Goal: Transaction & Acquisition: Purchase product/service

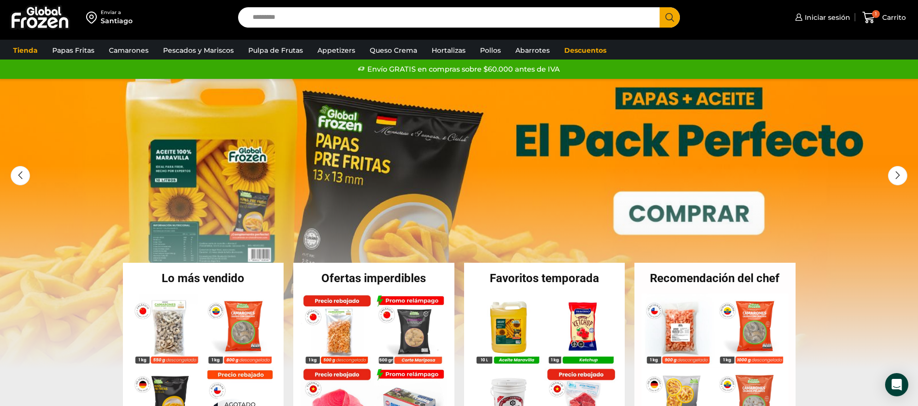
click at [363, 15] on input "Search input" at bounding box center [452, 17] width 408 height 20
type input "*******"
click at [660, 7] on button "Search" at bounding box center [670, 17] width 20 height 20
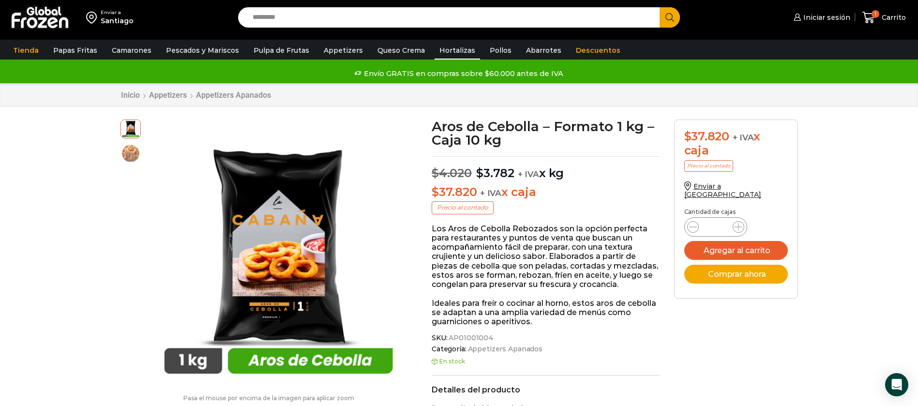
click at [435, 50] on link "Hortalizas" at bounding box center [457, 50] width 45 height 18
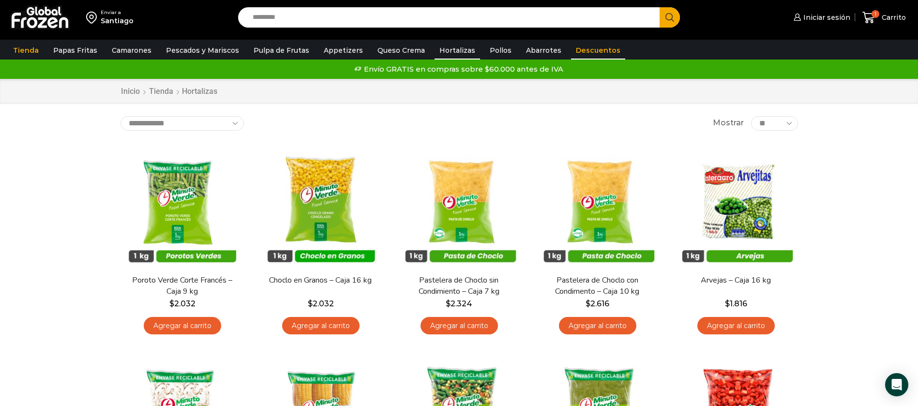
click at [571, 47] on link "Descuentos" at bounding box center [598, 50] width 54 height 18
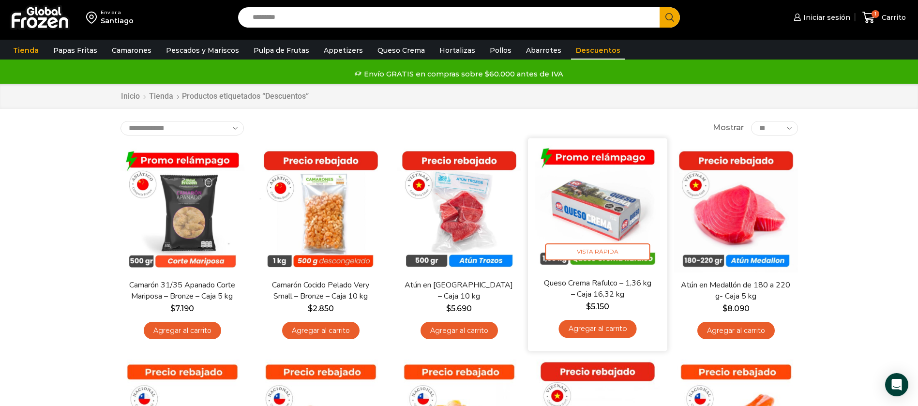
scroll to position [145, 0]
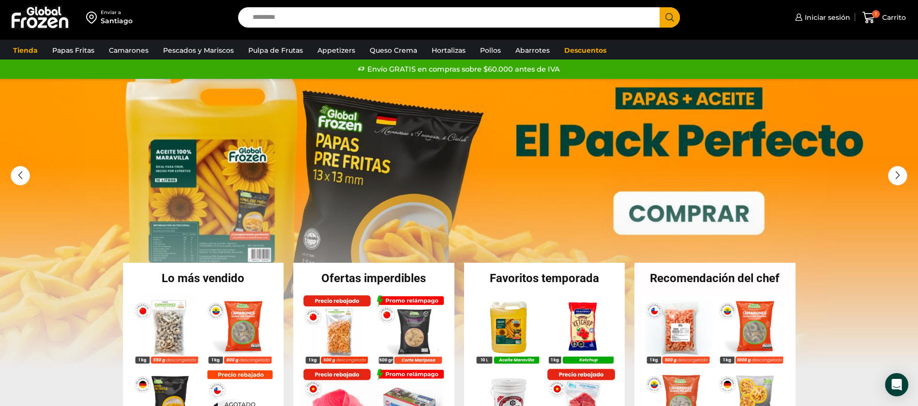
click at [397, 24] on input "Search input" at bounding box center [452, 17] width 408 height 20
type input "*****"
click at [660, 7] on button "Search" at bounding box center [670, 17] width 20 height 20
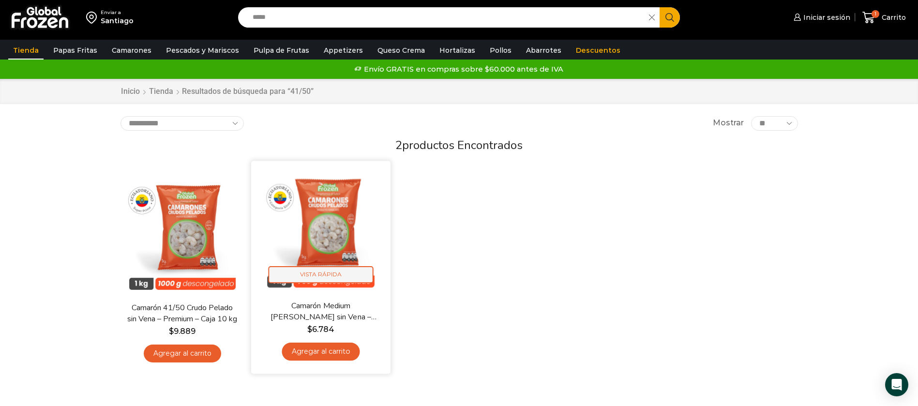
click at [356, 266] on span "Vista Rápida" at bounding box center [320, 274] width 105 height 17
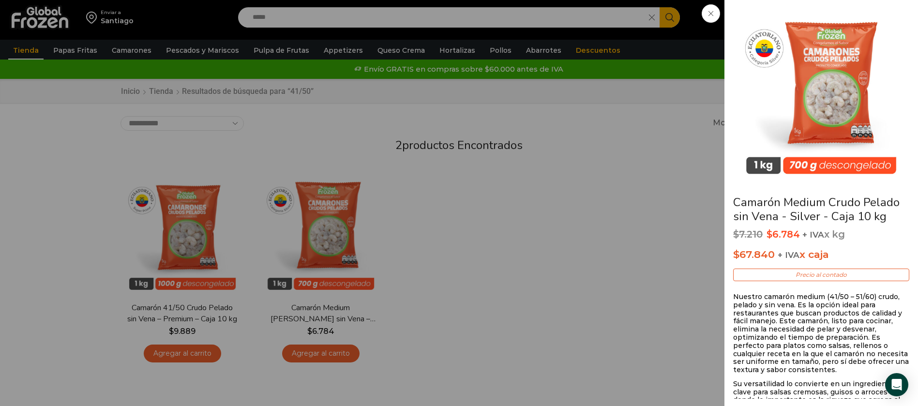
click at [378, 0] on div "Camarón Medium Crudo Pelado sin Vena - Silver - Caja 10 kg $ 7.210 Original pri…" at bounding box center [459, 0] width 918 height 0
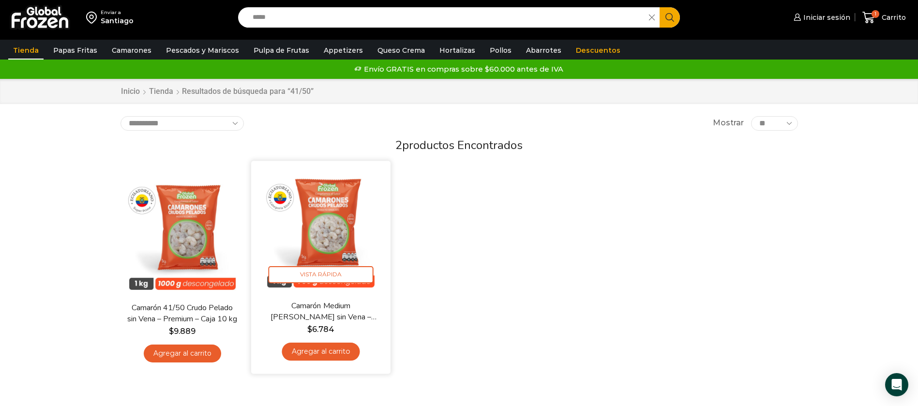
click at [331, 308] on link "Camarón Medium [PERSON_NAME] sin Vena – Silver – Caja 10 kg" at bounding box center [320, 312] width 112 height 23
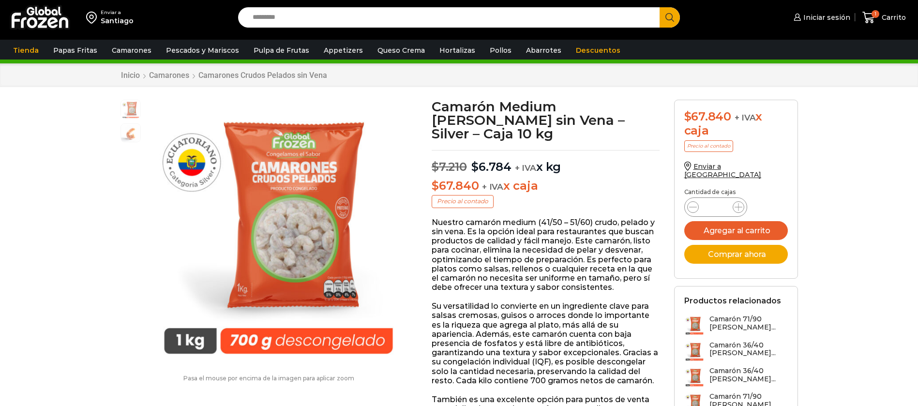
scroll to position [0, 0]
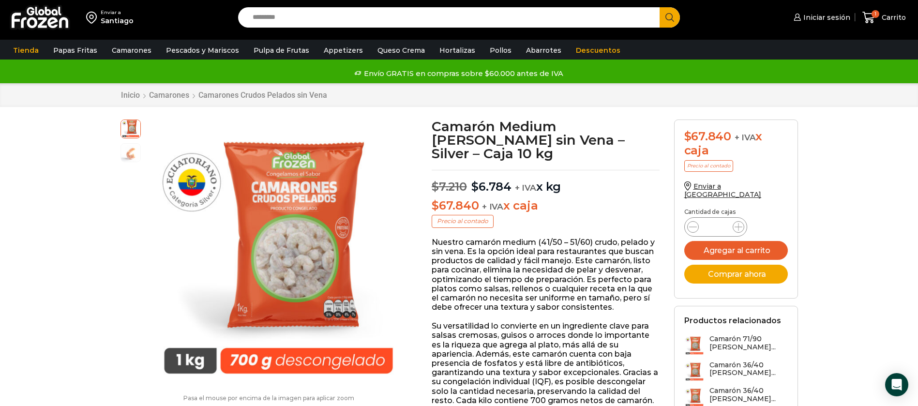
click at [48, 23] on img at bounding box center [40, 17] width 60 height 25
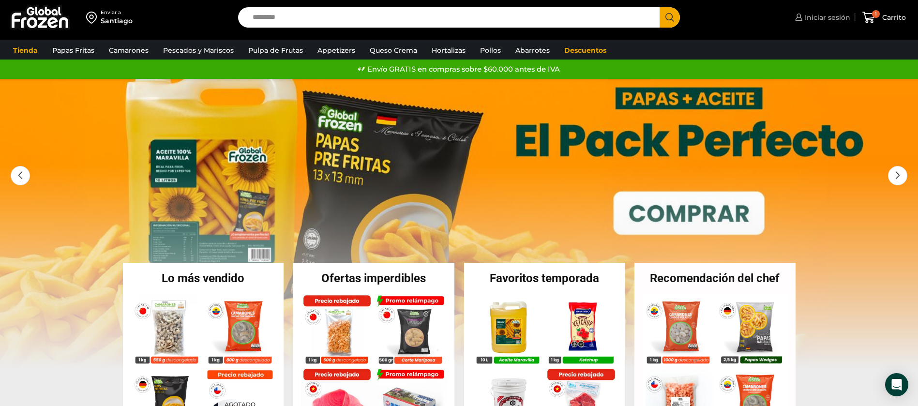
click at [812, 8] on link "Iniciar sesión" at bounding box center [822, 17] width 58 height 19
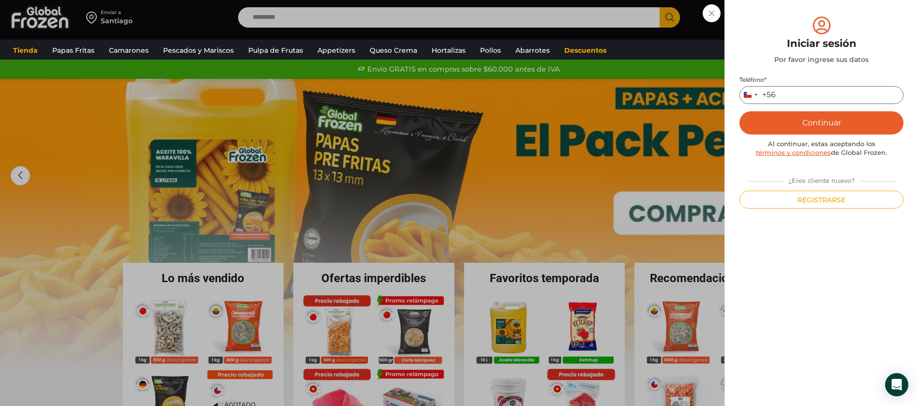
click at [797, 91] on input "Teléfono *" at bounding box center [822, 95] width 164 height 18
type input "*********"
click at [825, 120] on button "Continuar" at bounding box center [822, 122] width 164 height 23
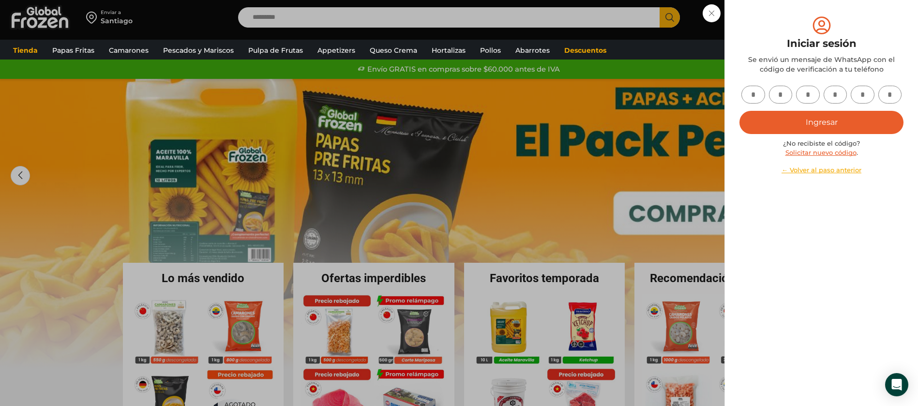
click at [755, 95] on input "text" at bounding box center [753, 95] width 24 height 18
type input "*"
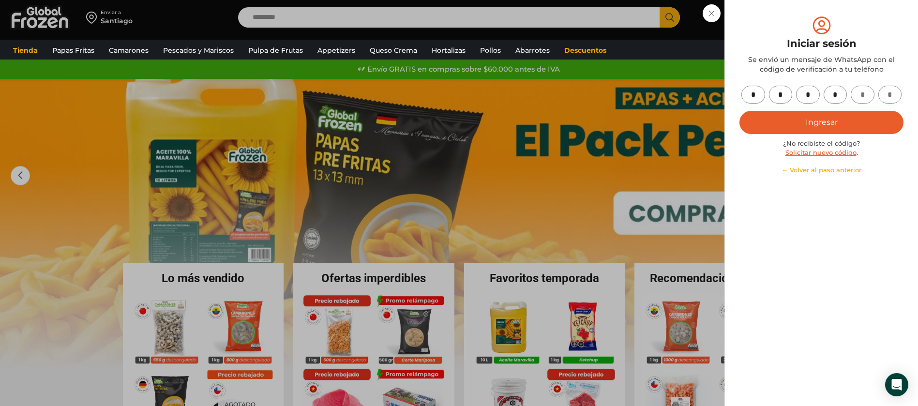
type input "*"
click at [777, 115] on button "Ingresar" at bounding box center [822, 122] width 164 height 23
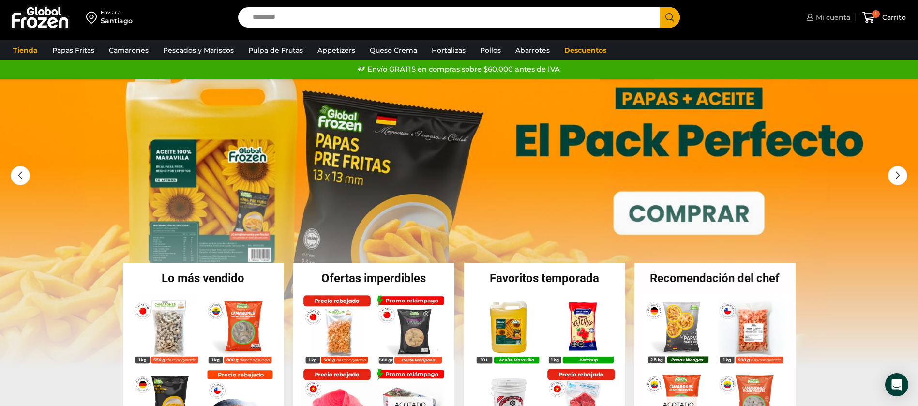
click at [821, 16] on span "Mi cuenta" at bounding box center [832, 18] width 37 height 10
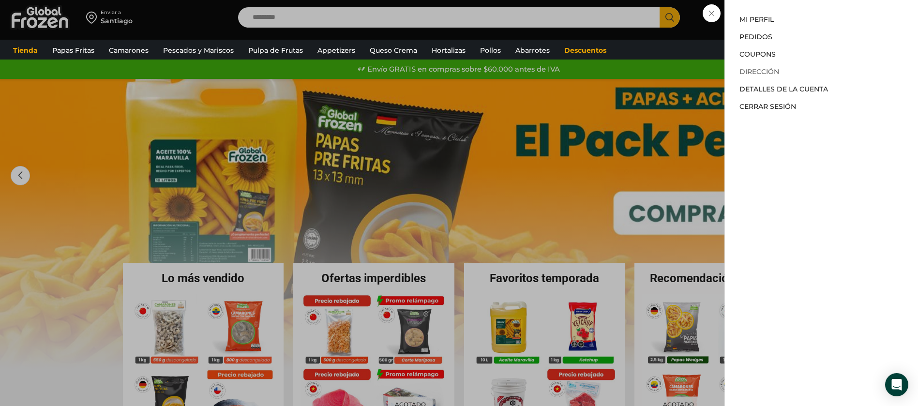
click at [774, 70] on link "Dirección" at bounding box center [760, 71] width 40 height 9
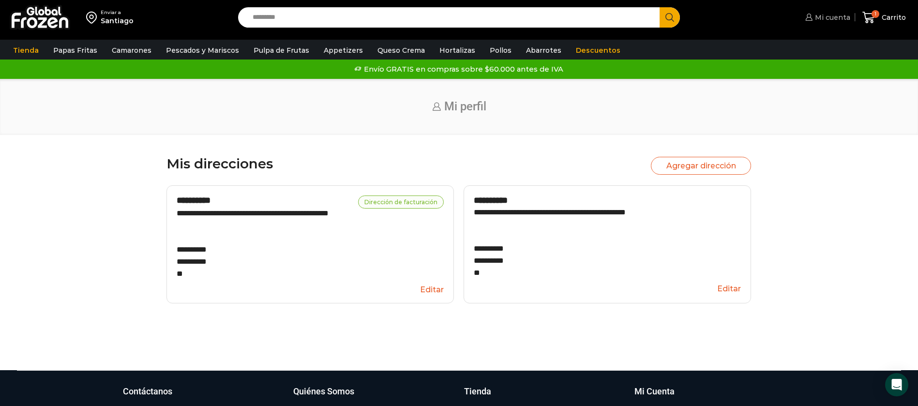
click at [823, 15] on span "Mi cuenta" at bounding box center [832, 18] width 38 height 10
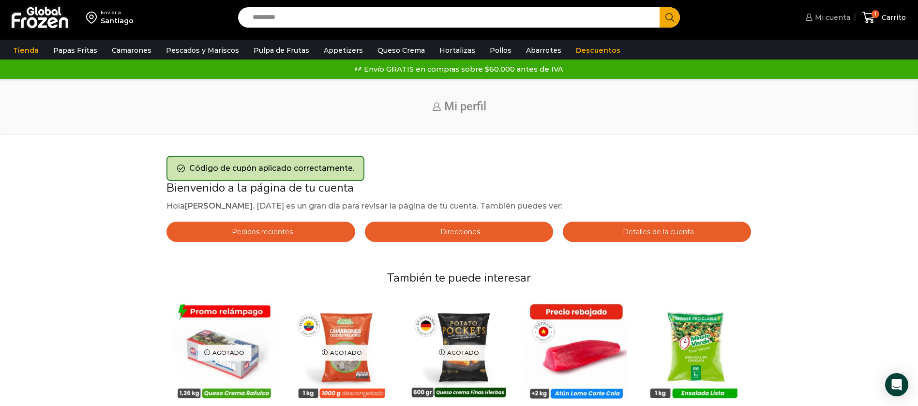
click at [824, 19] on span "Mi cuenta" at bounding box center [832, 18] width 38 height 10
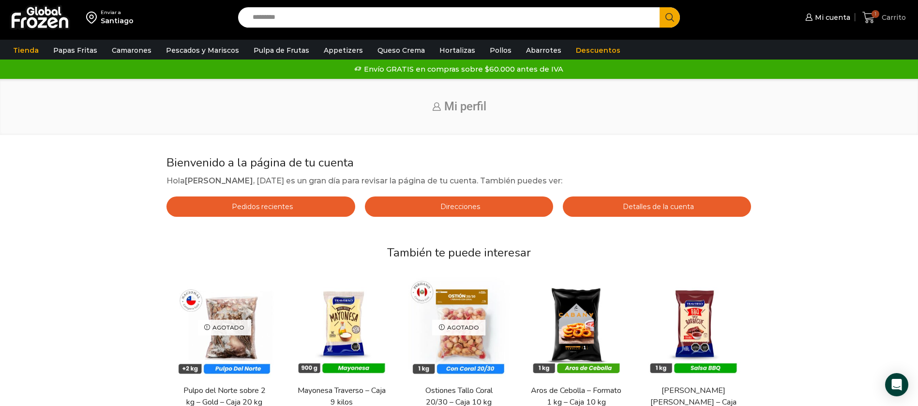
click at [881, 19] on span "Carrito" at bounding box center [892, 18] width 27 height 10
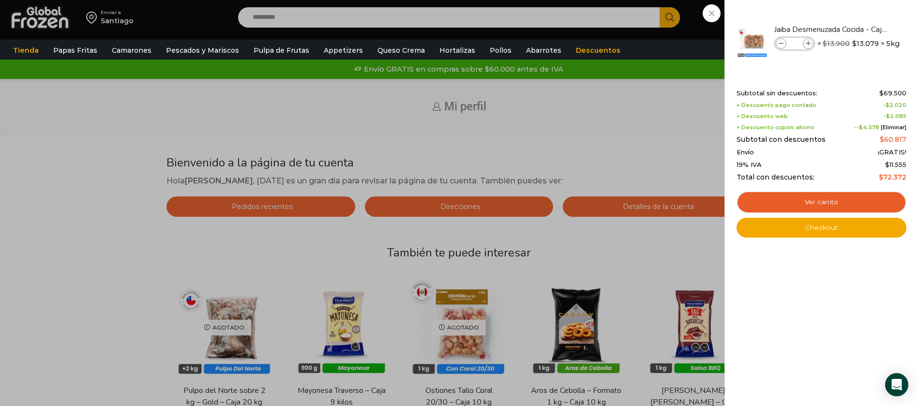
click at [860, 15] on div "1 [GEOGRAPHIC_DATA] 1 1 Shopping Cart * $" at bounding box center [884, 17] width 48 height 23
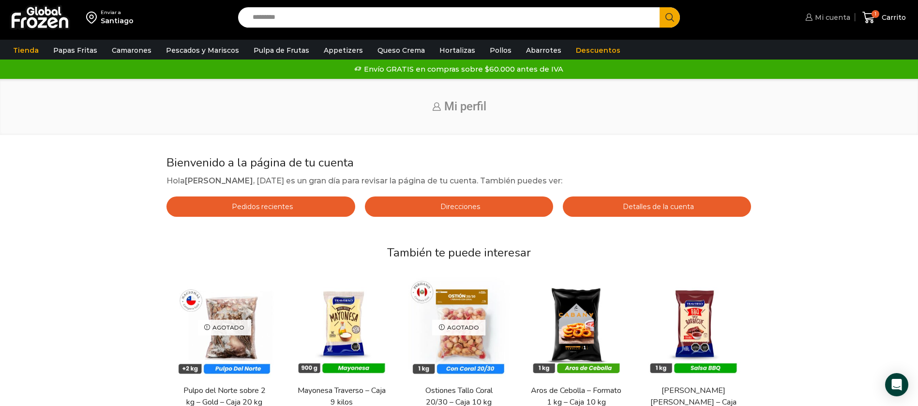
click at [816, 15] on span "Mi cuenta" at bounding box center [832, 18] width 38 height 10
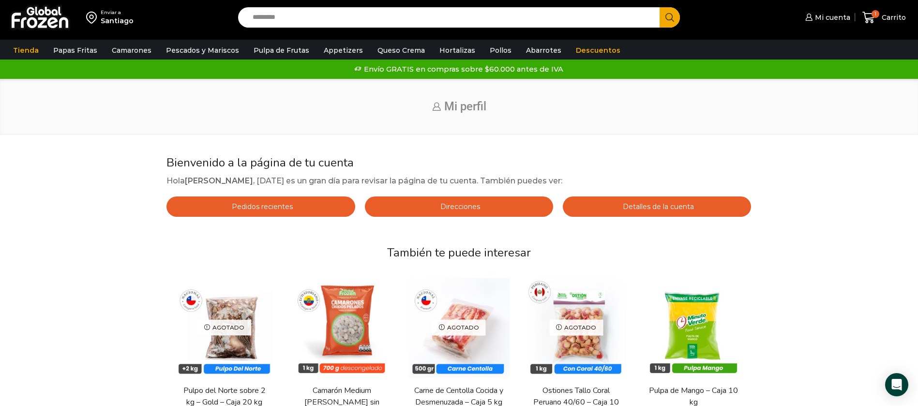
click at [326, 210] on link "Pedidos recientes" at bounding box center [260, 206] width 188 height 20
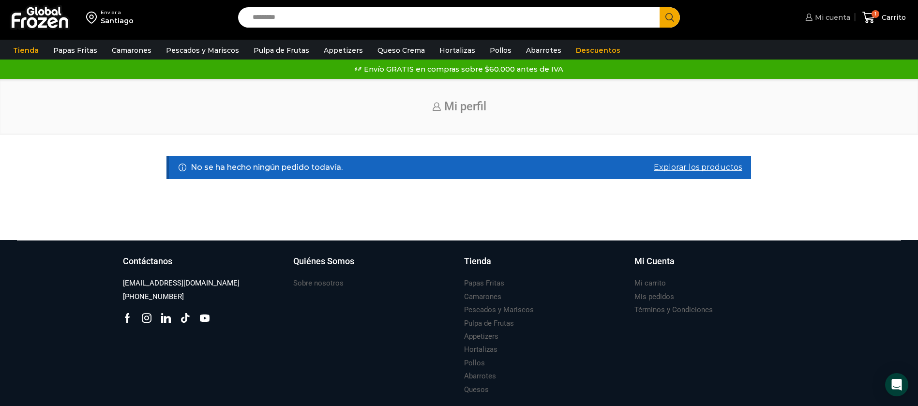
click at [812, 16] on icon at bounding box center [808, 17] width 7 height 7
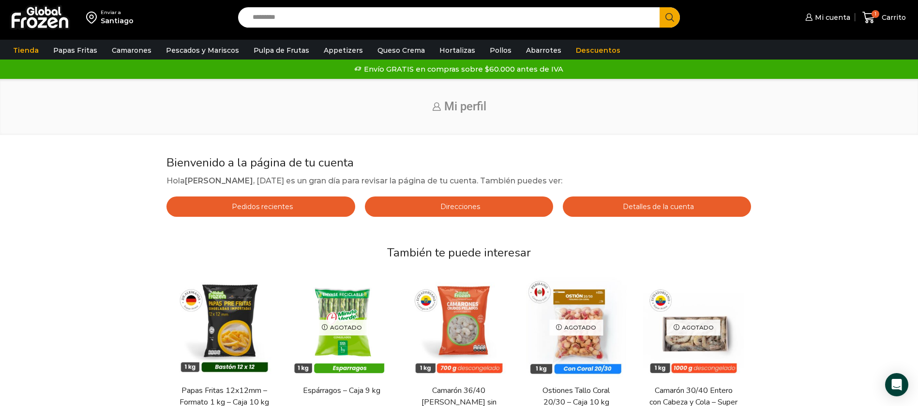
click at [618, 202] on link "Detalles de la cuenta" at bounding box center [657, 206] width 188 height 20
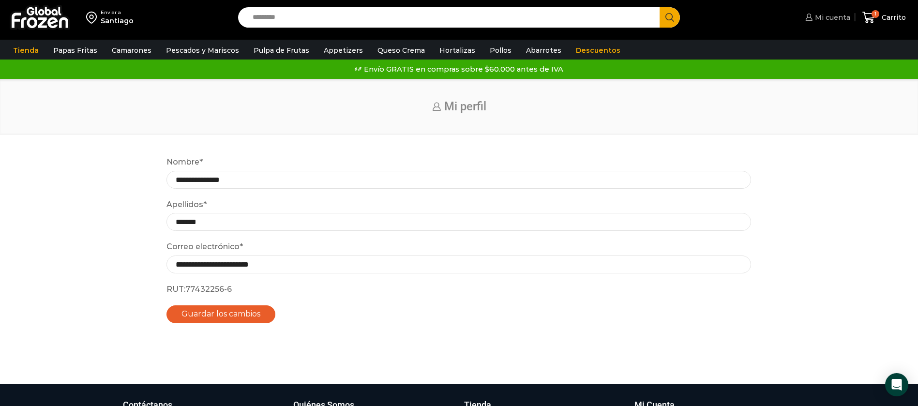
click at [837, 22] on link "Mi cuenta" at bounding box center [826, 17] width 47 height 19
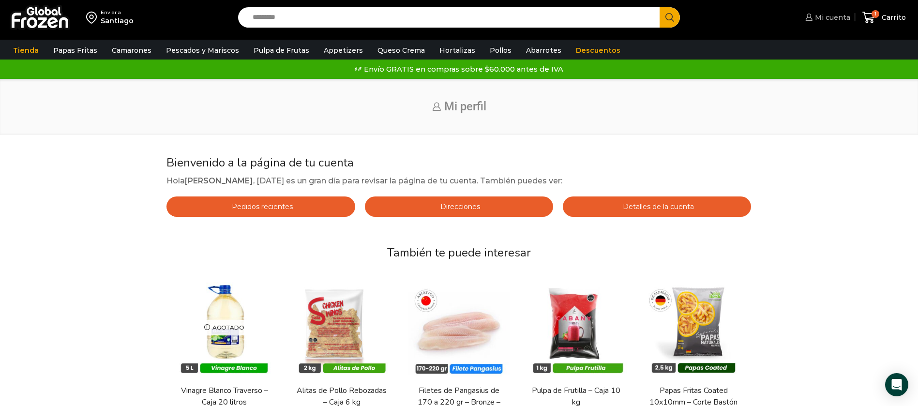
click at [820, 18] on span "Mi cuenta" at bounding box center [832, 18] width 38 height 10
click at [808, 16] on icon at bounding box center [808, 17] width 7 height 7
click at [805, 19] on link "Mi cuenta" at bounding box center [826, 17] width 47 height 19
click at [813, 18] on icon at bounding box center [808, 17] width 7 height 7
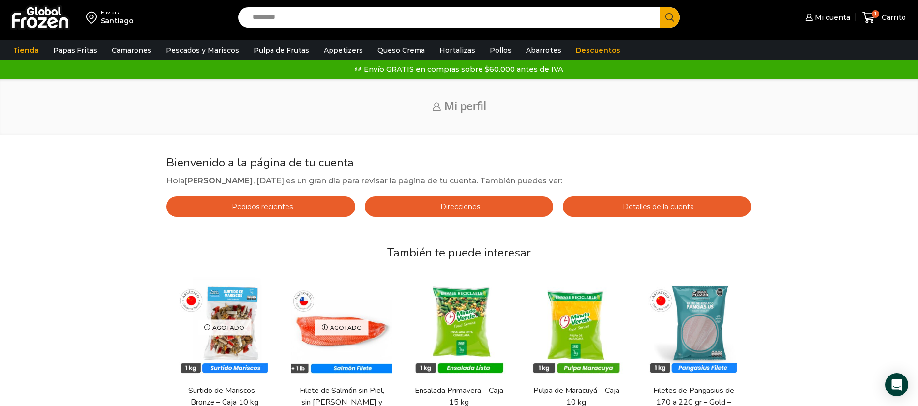
click at [643, 203] on span "Detalles de la cuenta" at bounding box center [657, 206] width 74 height 9
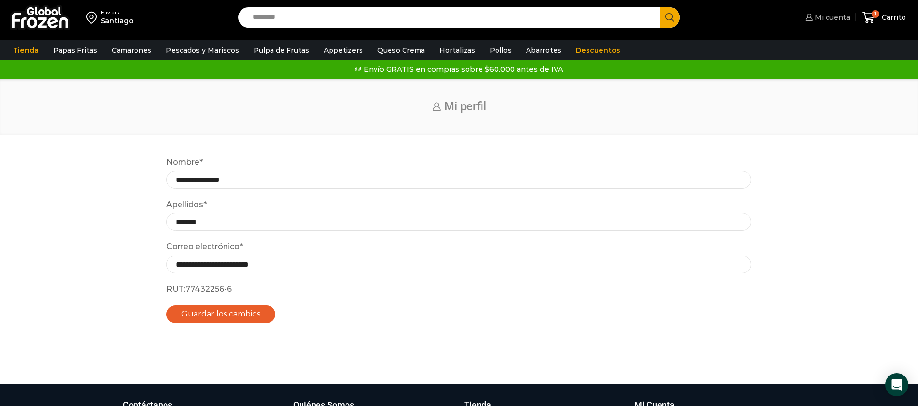
click at [811, 16] on icon at bounding box center [808, 17] width 7 height 7
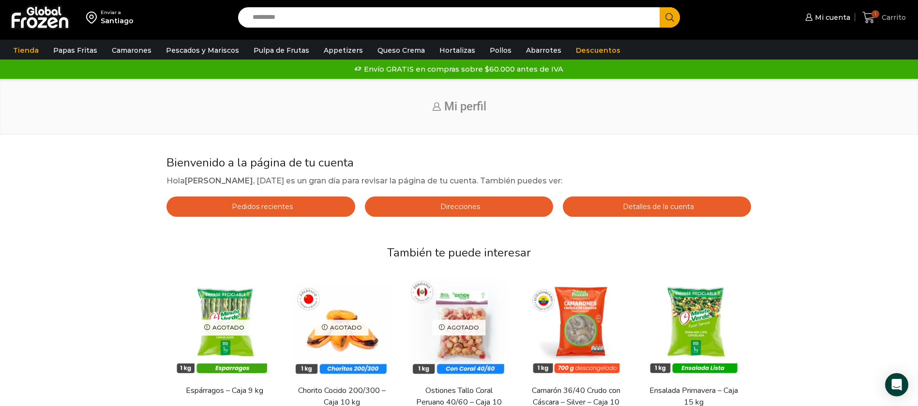
click at [868, 11] on icon at bounding box center [868, 17] width 13 height 13
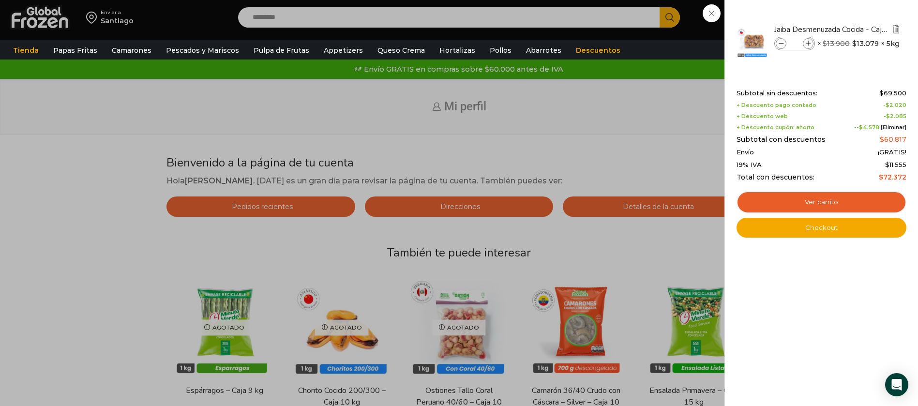
click at [896, 29] on img "Eliminar Jaiba Desmenuzada Cocida - Caja 5 kg del carrito" at bounding box center [896, 29] width 9 height 9
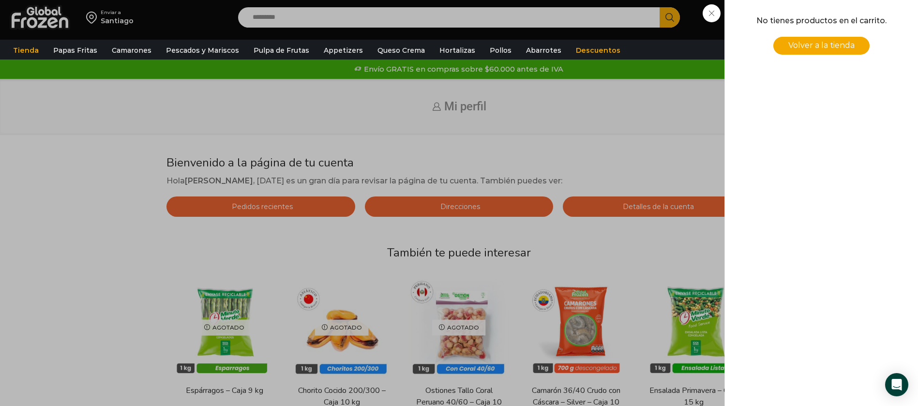
click at [860, 9] on div "0 [GEOGRAPHIC_DATA] 0 0 Shopping Cart No tienes productos en el carrito. Volver…" at bounding box center [884, 17] width 48 height 23
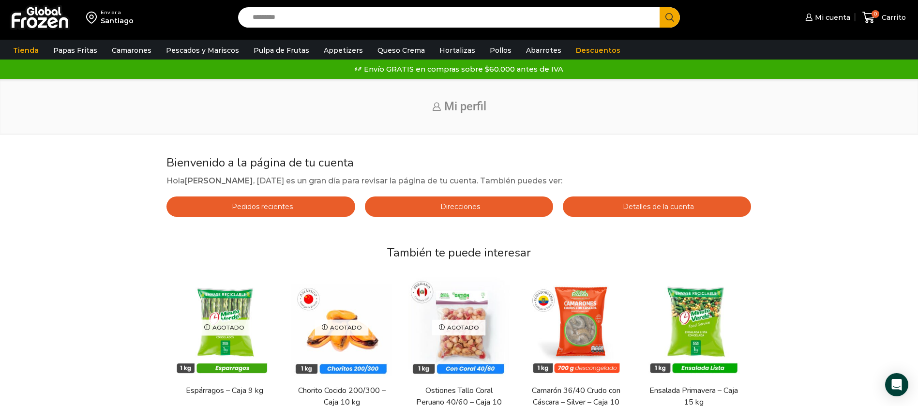
click at [351, 16] on input "Search input" at bounding box center [452, 17] width 408 height 20
type input "*****"
click at [660, 7] on button "Search" at bounding box center [670, 17] width 20 height 20
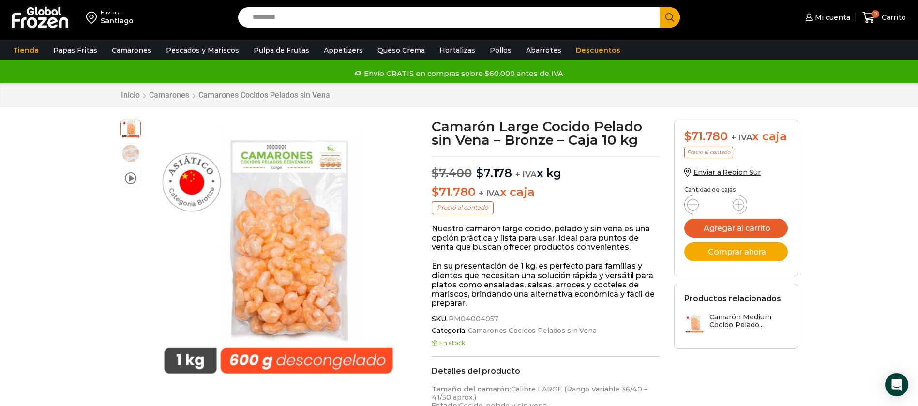
click at [272, 20] on input "Search input" at bounding box center [452, 17] width 408 height 20
type input "*******"
click at [660, 7] on button "Search" at bounding box center [670, 17] width 20 height 20
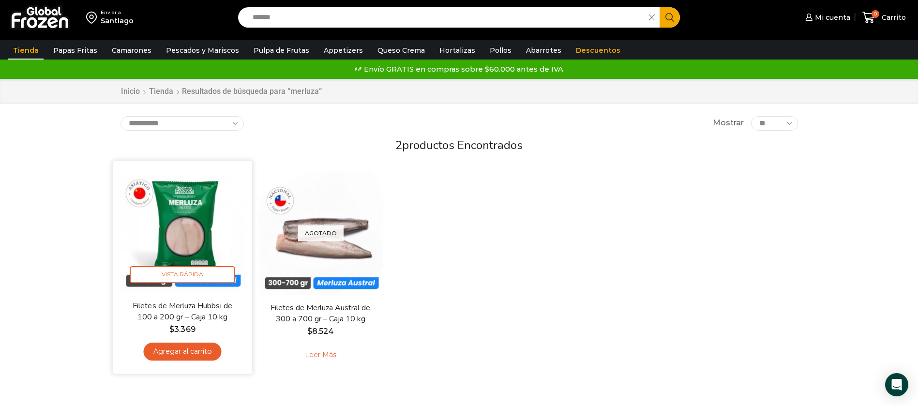
click at [187, 353] on link "Agregar al carrito" at bounding box center [182, 352] width 78 height 18
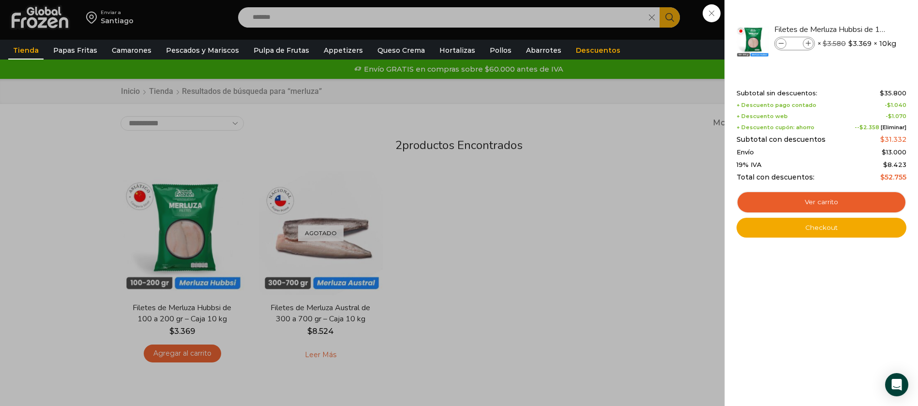
click at [860, 10] on div "1 [GEOGRAPHIC_DATA] 1 1 Shopping Cart *" at bounding box center [884, 17] width 48 height 23
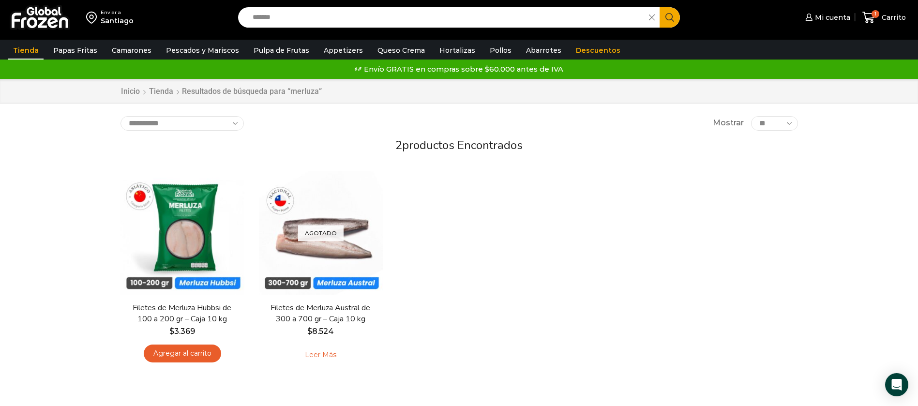
click at [290, 13] on input "*******" at bounding box center [446, 17] width 397 height 20
drag, startPoint x: 290, startPoint y: 12, endPoint x: 236, endPoint y: 9, distance: 53.8
click at [236, 9] on div "Search input ******* Search" at bounding box center [459, 17] width 457 height 20
type input "*******"
click at [660, 7] on button "Search" at bounding box center [670, 17] width 20 height 20
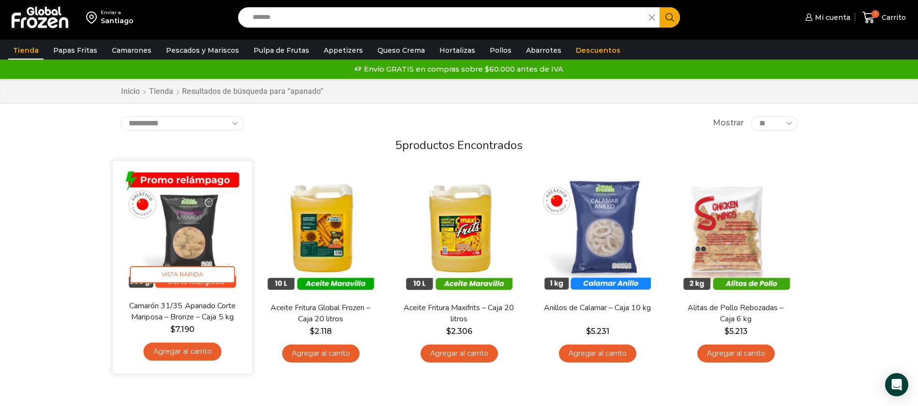
click at [189, 346] on link "Agregar al carrito" at bounding box center [182, 352] width 78 height 18
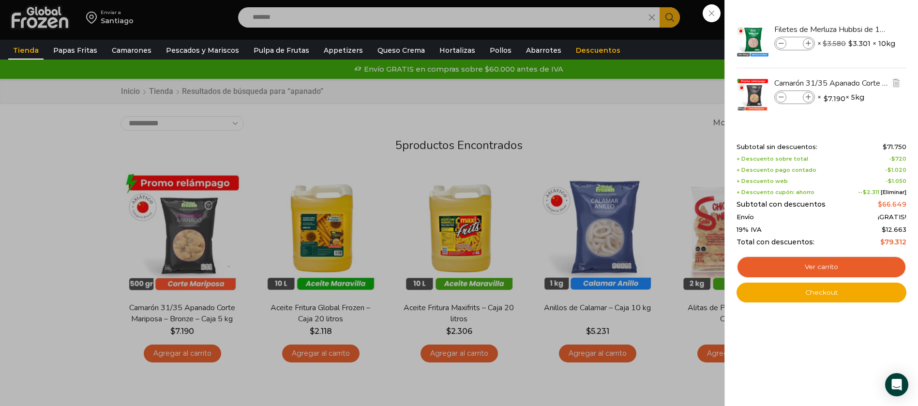
click at [809, 100] on span at bounding box center [808, 97] width 11 height 11
type input "*"
click at [860, 17] on div "2 [GEOGRAPHIC_DATA] 2 2 Shopping Cart *" at bounding box center [884, 17] width 48 height 23
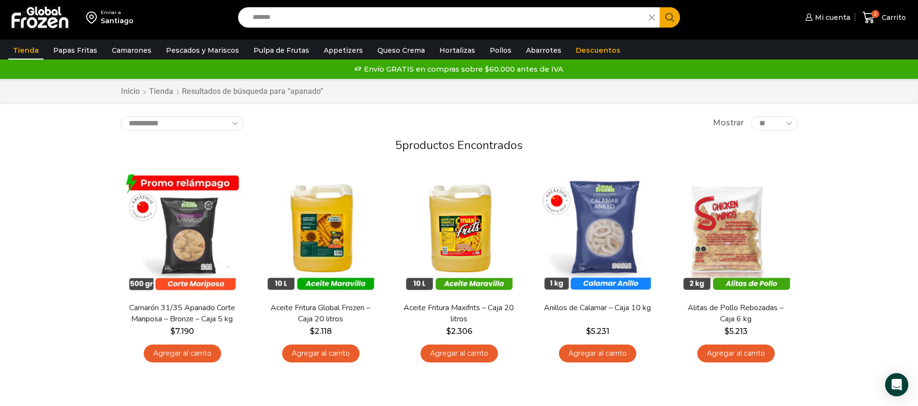
click at [381, 17] on input "*******" at bounding box center [446, 17] width 397 height 20
type input "*******"
click at [660, 7] on button "Search" at bounding box center [670, 17] width 20 height 20
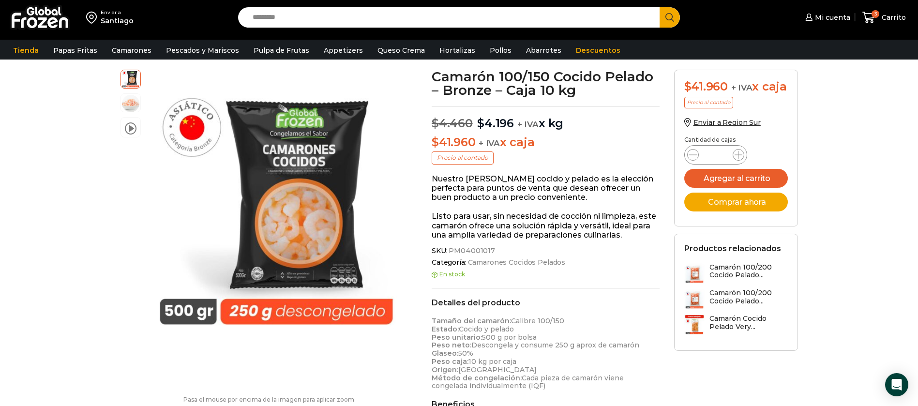
scroll to position [73, 0]
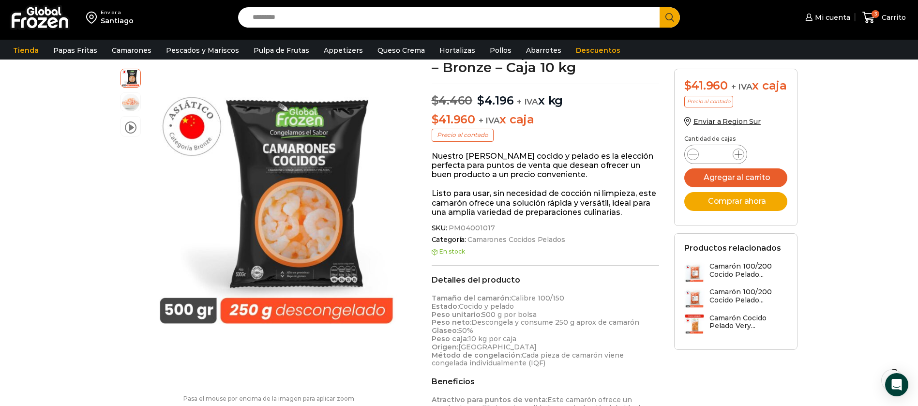
click at [735, 158] on icon at bounding box center [739, 155] width 8 height 8
type input "*"
click at [734, 187] on button "Agregar al carrito" at bounding box center [736, 177] width 104 height 19
click at [347, 24] on input "Search input" at bounding box center [452, 17] width 408 height 20
type input "*****"
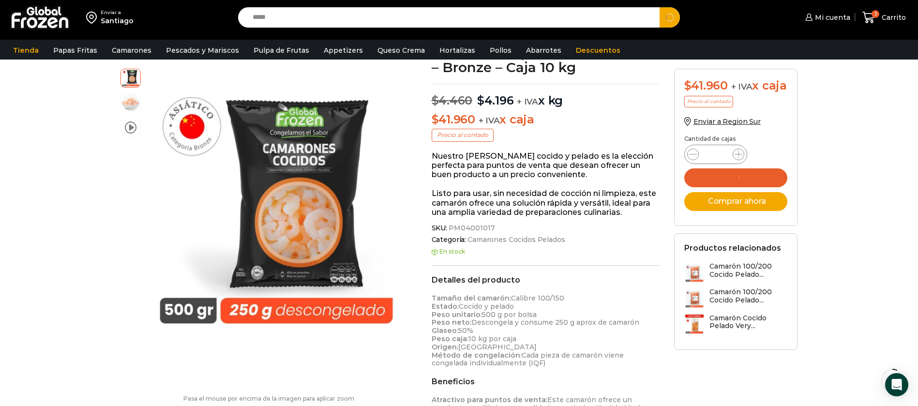
click at [660, 7] on button "Search" at bounding box center [670, 17] width 20 height 20
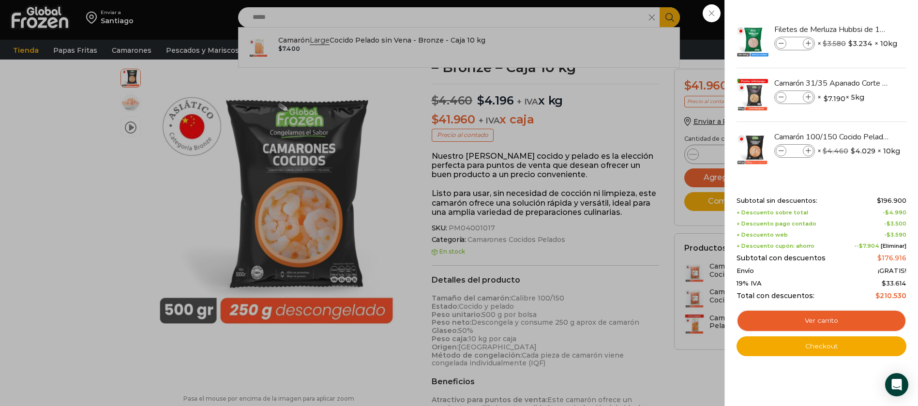
click at [860, 29] on div "5 Carrito 5 5 Shopping Cart * $" at bounding box center [884, 17] width 48 height 23
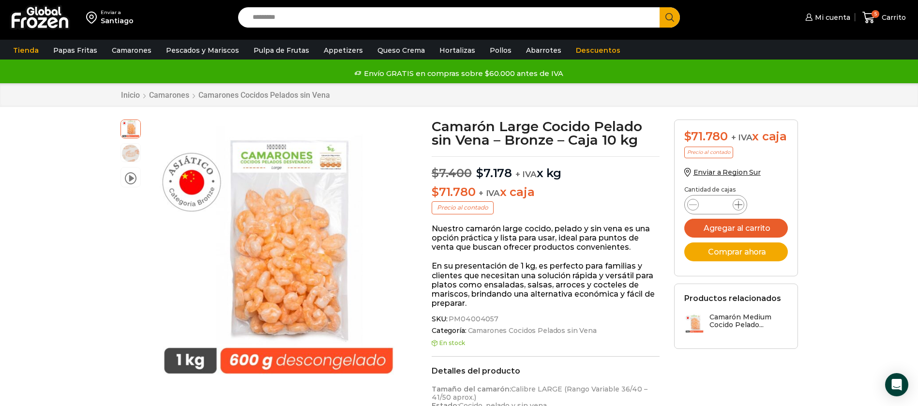
click at [743, 204] on span at bounding box center [739, 205] width 12 height 12
type input "*"
click at [738, 225] on button "Agregar al carrito" at bounding box center [736, 228] width 104 height 19
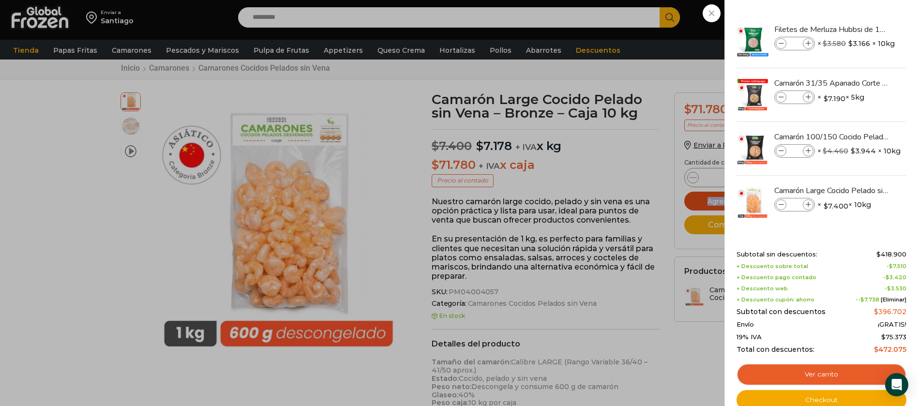
scroll to position [61, 0]
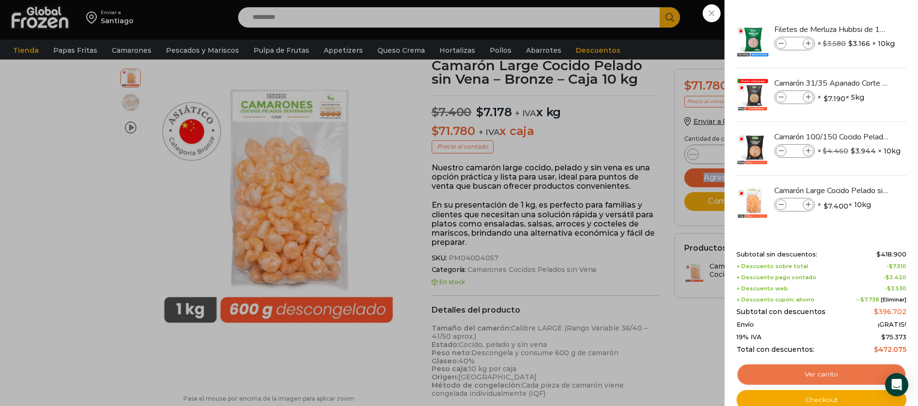
click at [811, 373] on link "Ver carrito" at bounding box center [822, 374] width 170 height 22
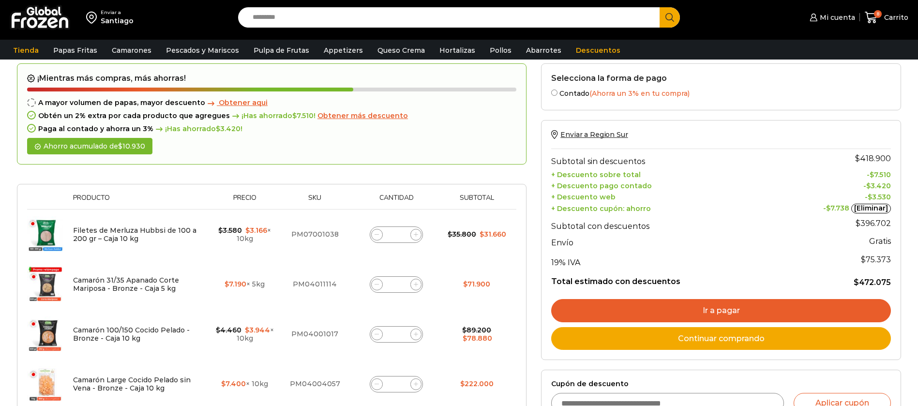
scroll to position [73, 0]
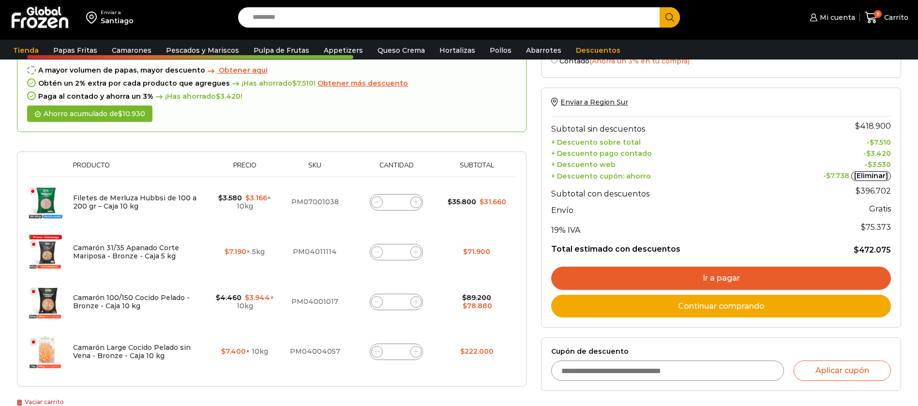
click at [870, 178] on link "[Eliminar]" at bounding box center [871, 176] width 40 height 10
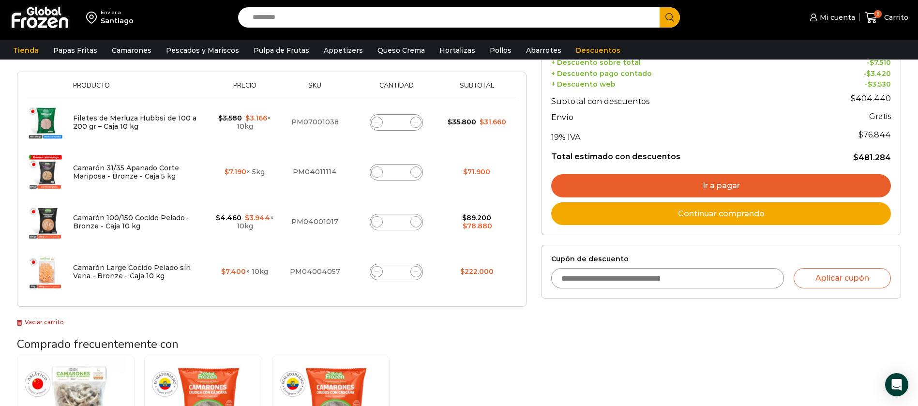
scroll to position [200, 0]
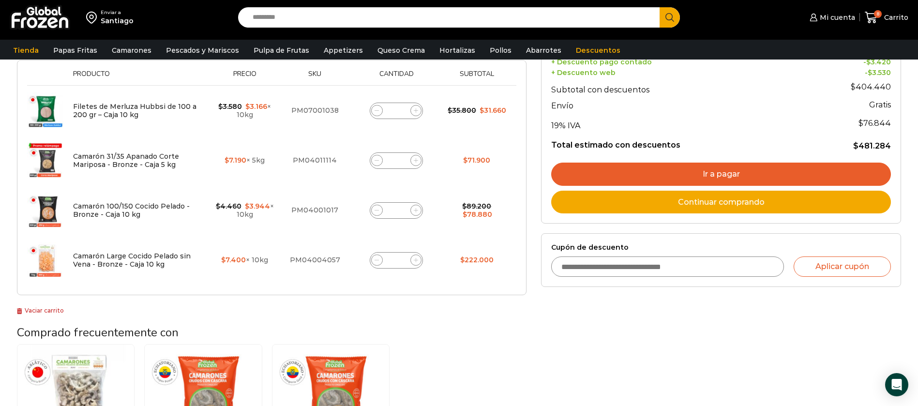
click at [600, 277] on form "Cupón de descuento Aplicar cupón" at bounding box center [721, 260] width 360 height 54
click at [607, 265] on input "Cupón de descuento" at bounding box center [667, 267] width 233 height 20
type input "*********"
click at [834, 268] on button "Aplicar cupón" at bounding box center [842, 267] width 97 height 20
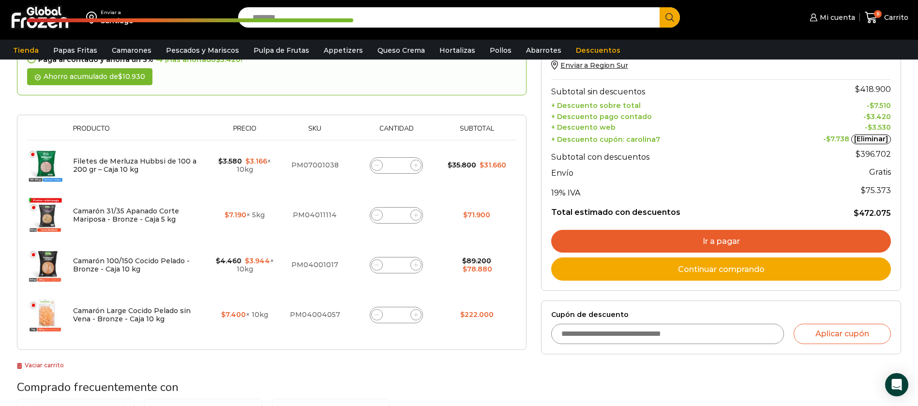
click at [680, 237] on link "Ir a pagar" at bounding box center [721, 241] width 340 height 23
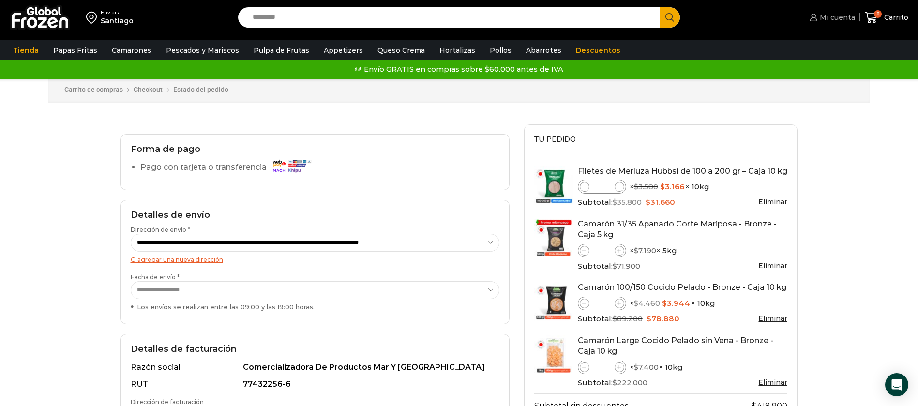
click at [842, 13] on span "Mi cuenta" at bounding box center [836, 18] width 38 height 10
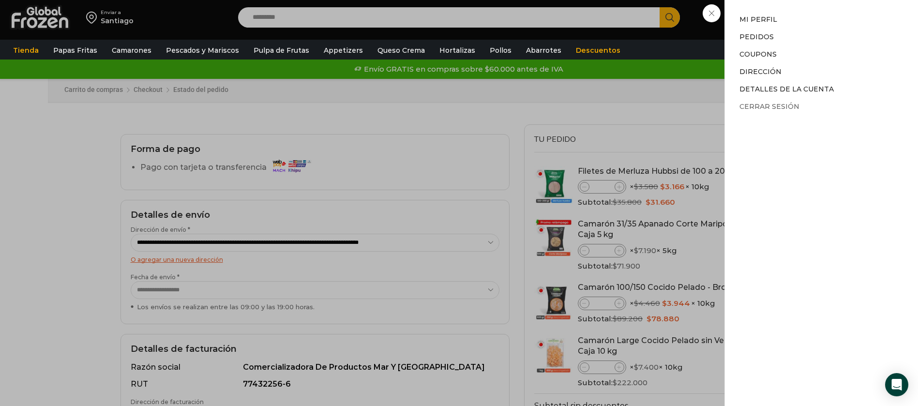
click at [769, 106] on link "Cerrar sesión" at bounding box center [770, 106] width 60 height 9
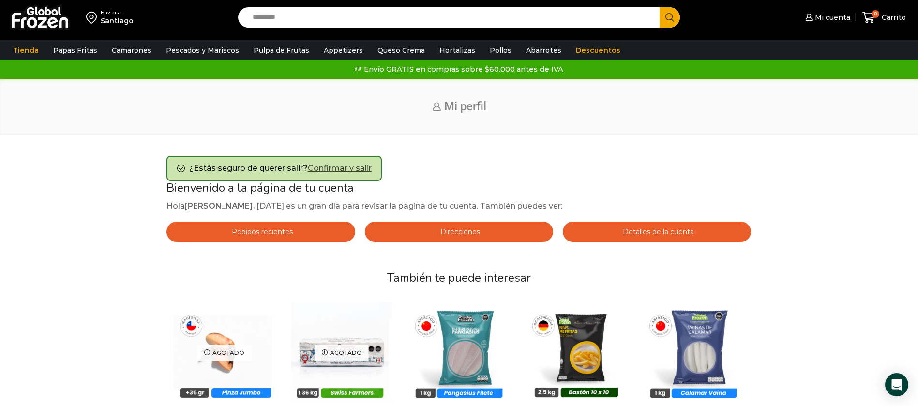
click at [326, 168] on link "Confirmar y salir" at bounding box center [340, 168] width 64 height 9
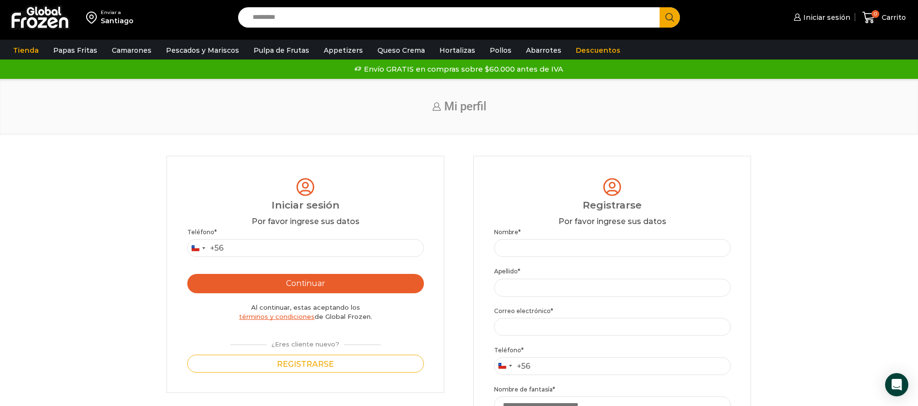
click at [334, 11] on input "Search input" at bounding box center [452, 17] width 408 height 20
type input "*****"
click at [660, 7] on button "Search" at bounding box center [670, 17] width 20 height 20
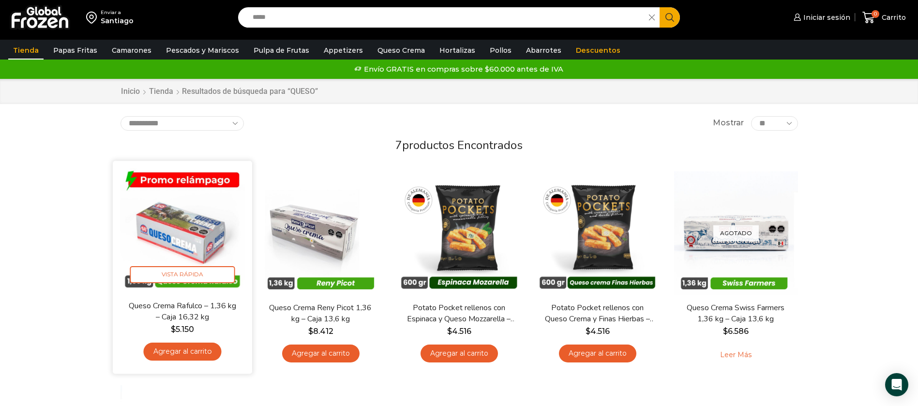
click at [167, 239] on img at bounding box center [182, 230] width 125 height 125
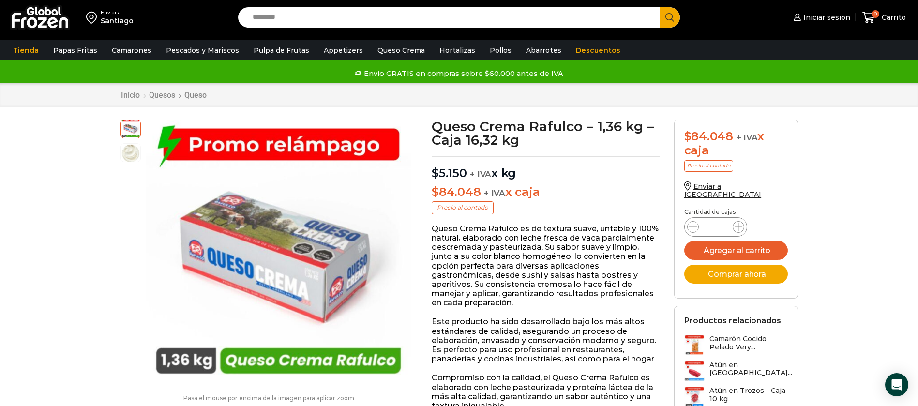
click at [273, 22] on input "Search input" at bounding box center [452, 17] width 408 height 20
